Goal: Contribute content

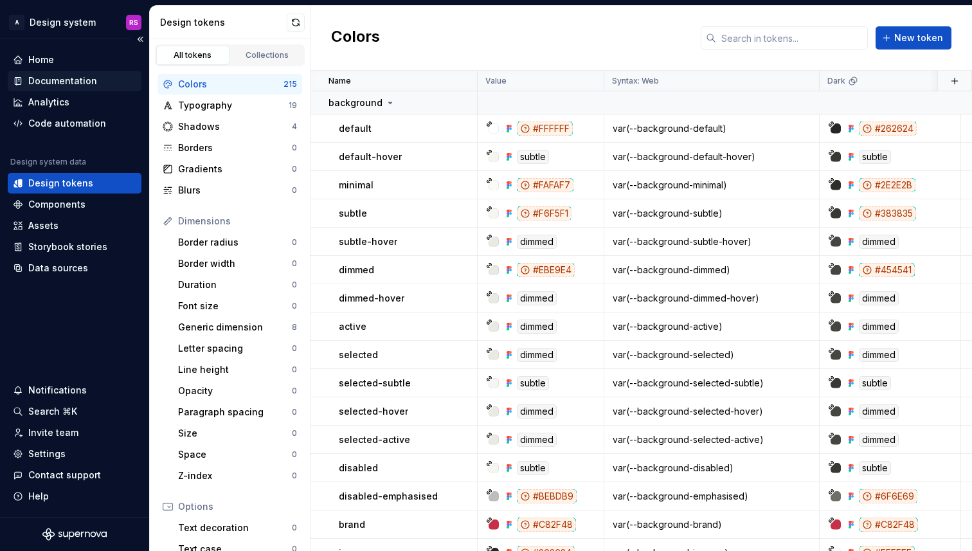
click at [61, 76] on div "Documentation" at bounding box center [62, 81] width 69 height 13
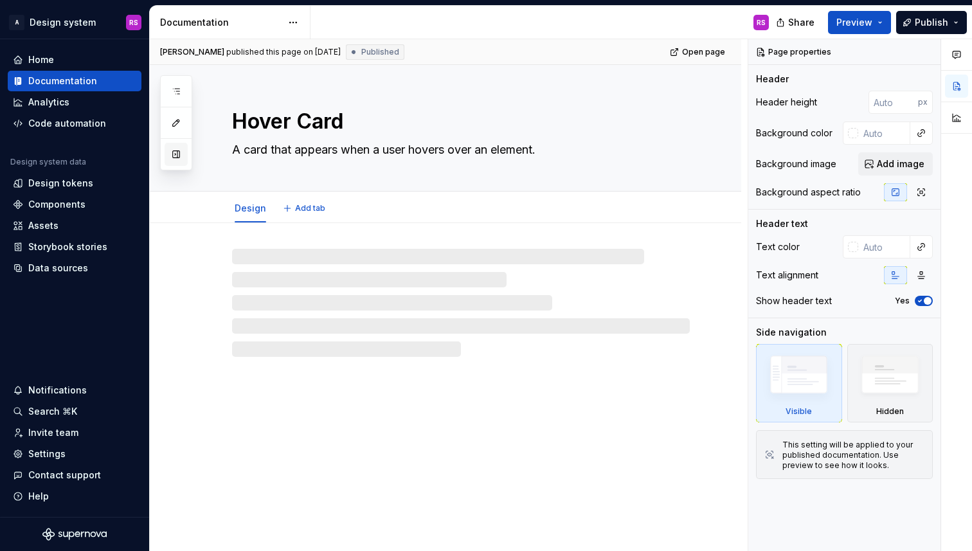
click at [175, 156] on button "button" at bounding box center [176, 154] width 23 height 23
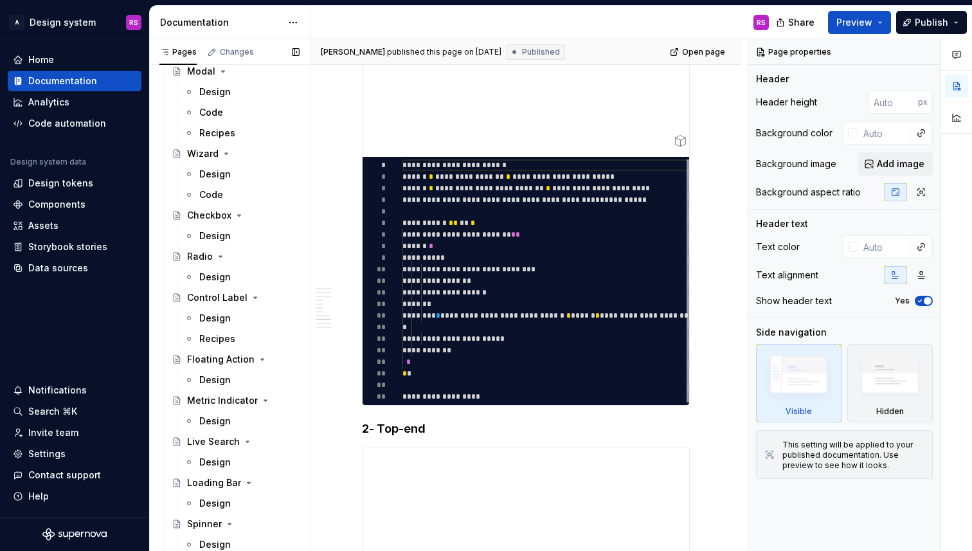
scroll to position [3325, 0]
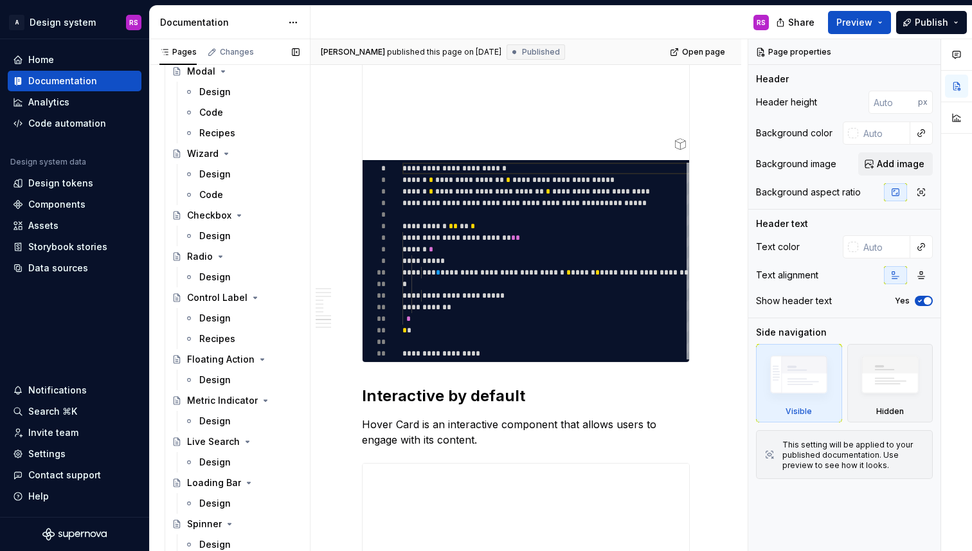
type textarea "*"
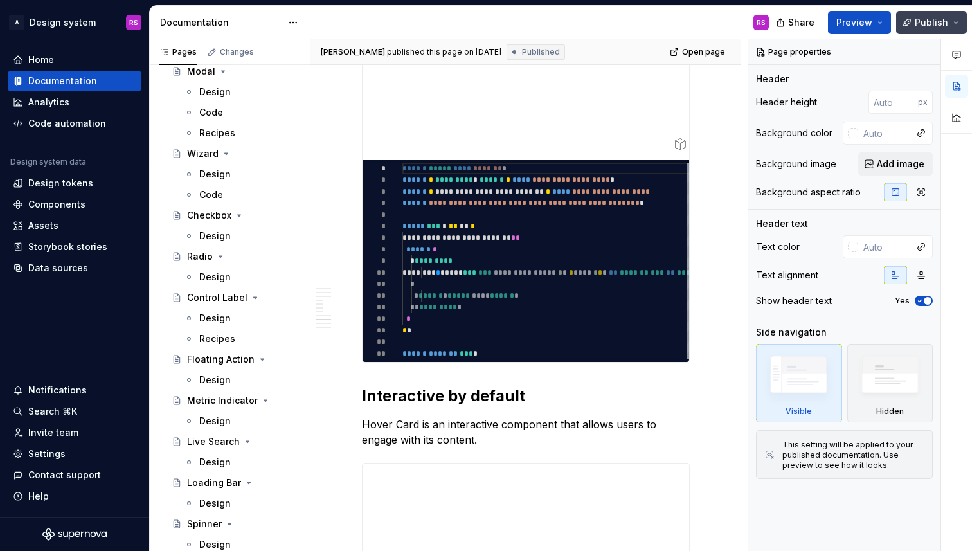
click at [933, 26] on span "Publish" at bounding box center [931, 22] width 33 height 13
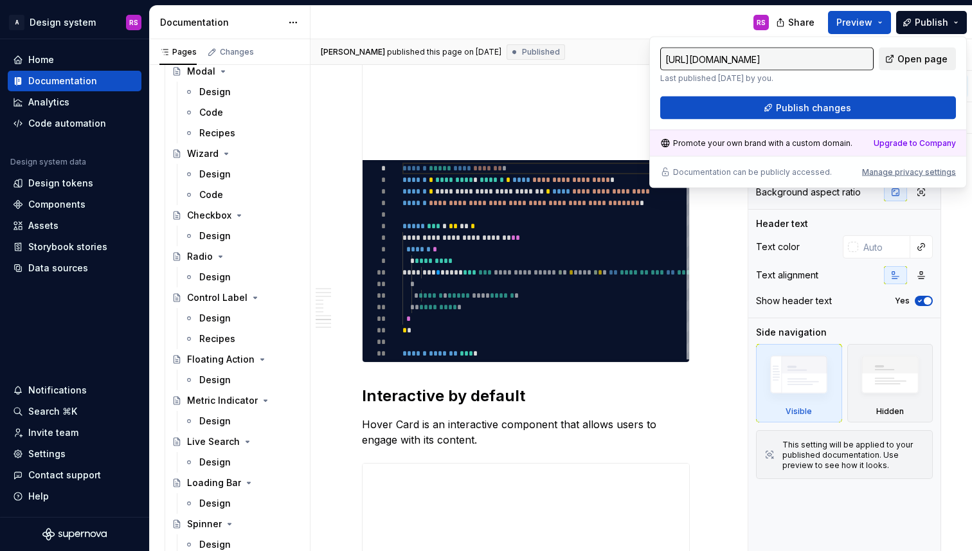
click at [904, 51] on link "Open page" at bounding box center [917, 59] width 77 height 23
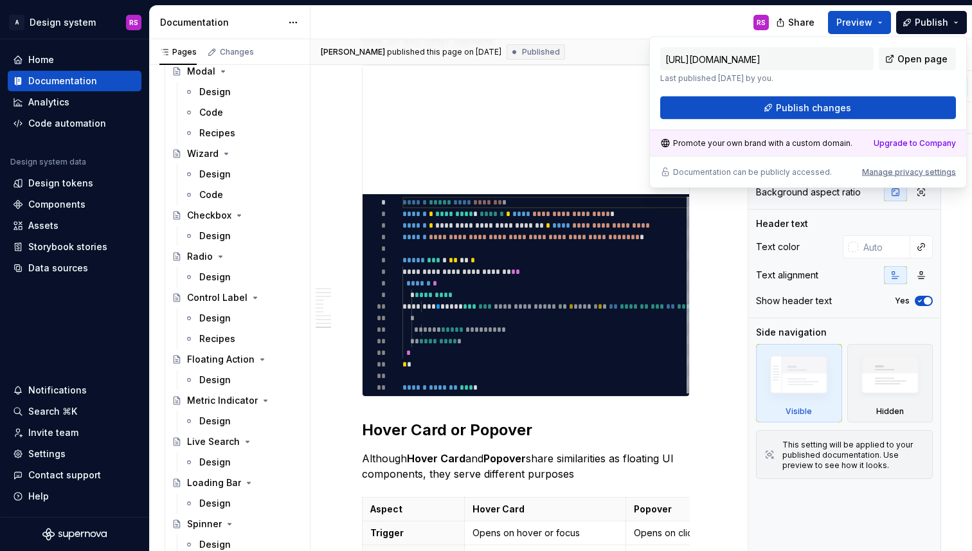
scroll to position [4585, 0]
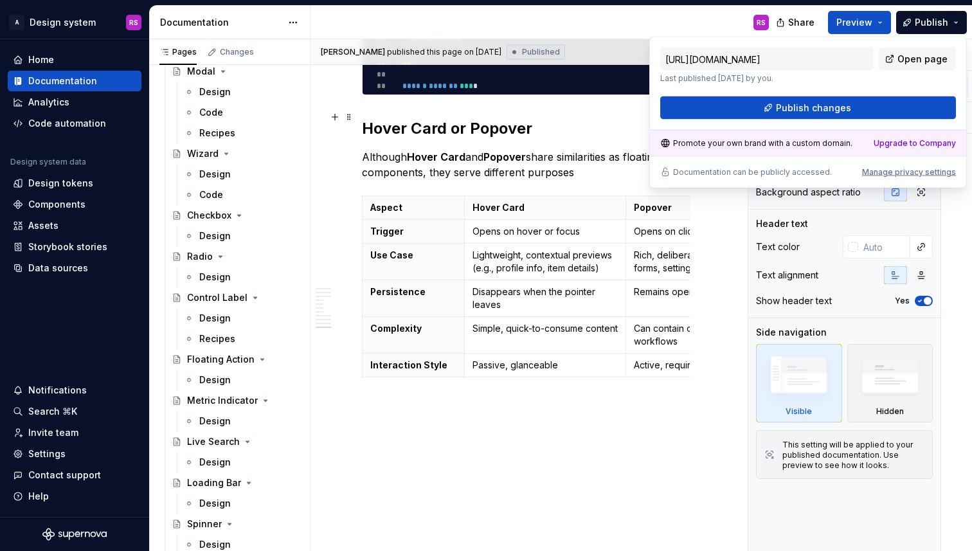
click at [456, 118] on h2 "Hover Card or Popover" at bounding box center [526, 128] width 328 height 21
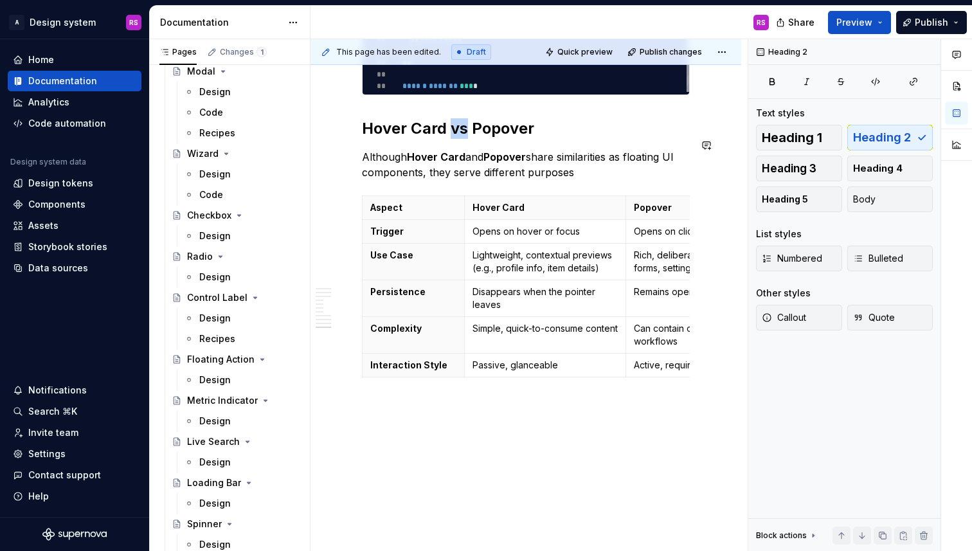
type textarea "*"
click at [919, 28] on span "Publish" at bounding box center [931, 22] width 33 height 13
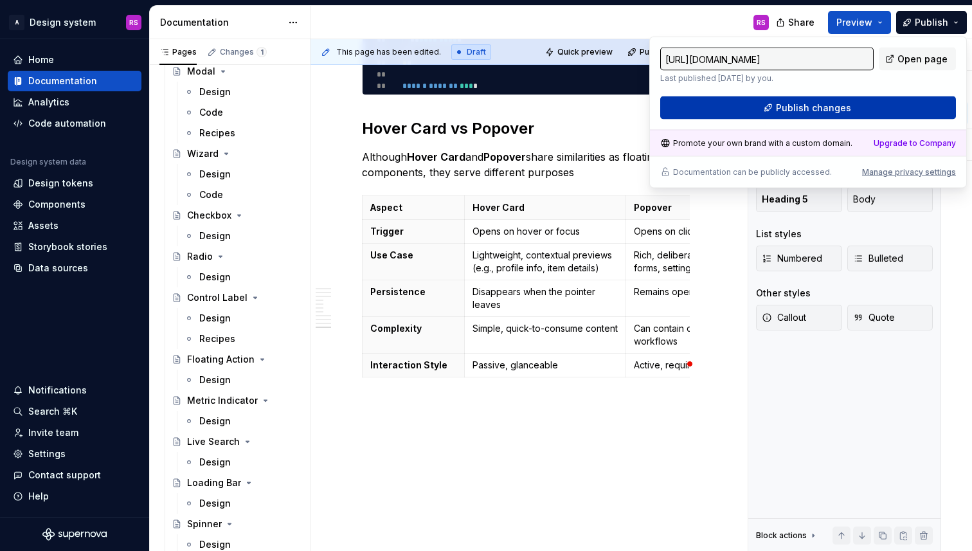
click at [827, 104] on span "Publish changes" at bounding box center [813, 108] width 75 height 13
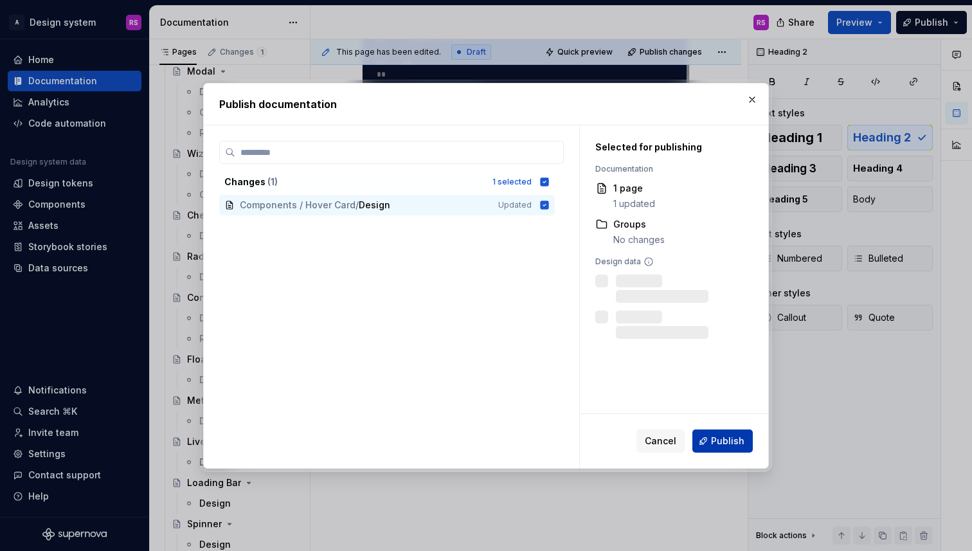
click at [726, 444] on span "Publish" at bounding box center [727, 441] width 33 height 13
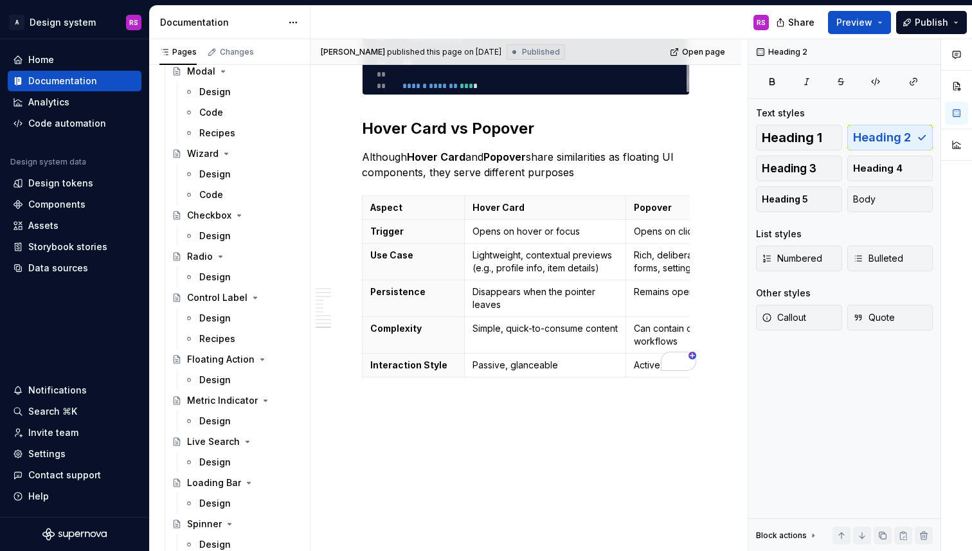
type textarea "*"
